Goal: Check status: Check status

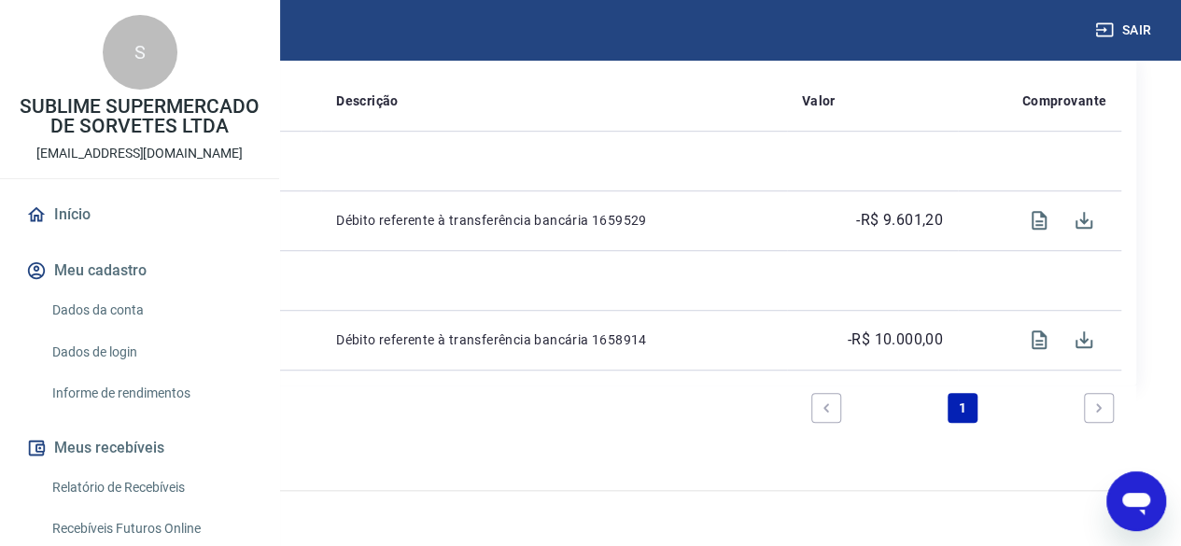
scroll to position [426, 0]
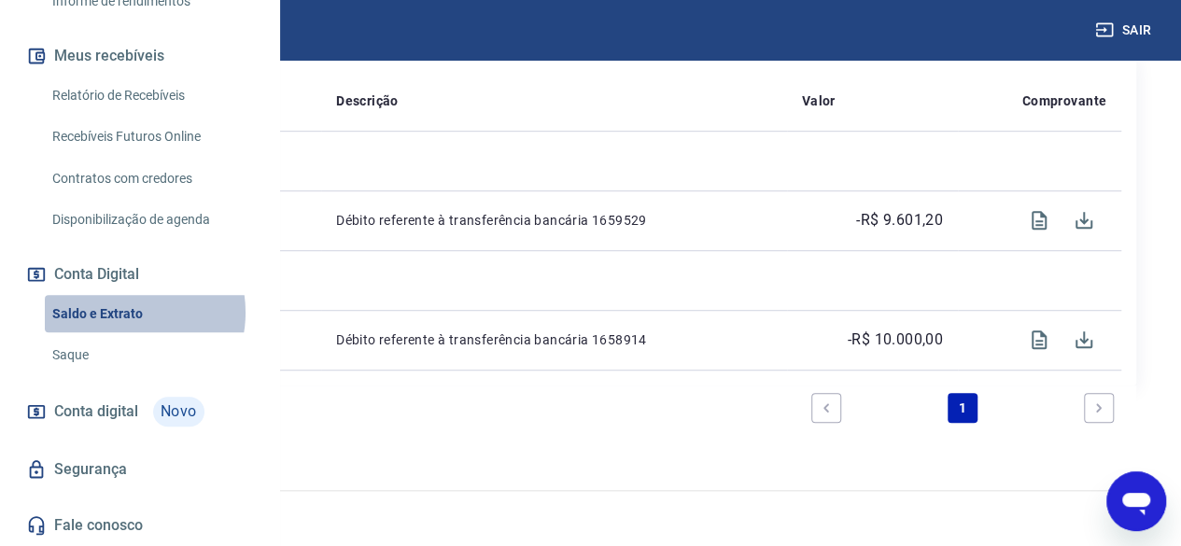
click at [119, 333] on link "Saldo e Extrato" at bounding box center [151, 314] width 212 height 38
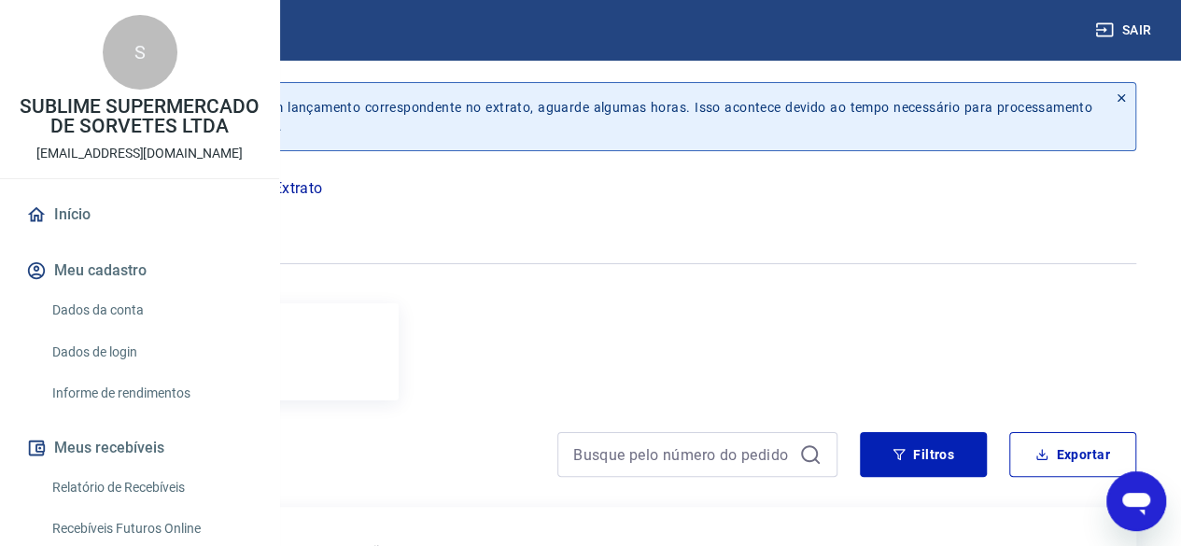
click at [752, 245] on div at bounding box center [590, 264] width 1091 height 46
